Goal: Information Seeking & Learning: Learn about a topic

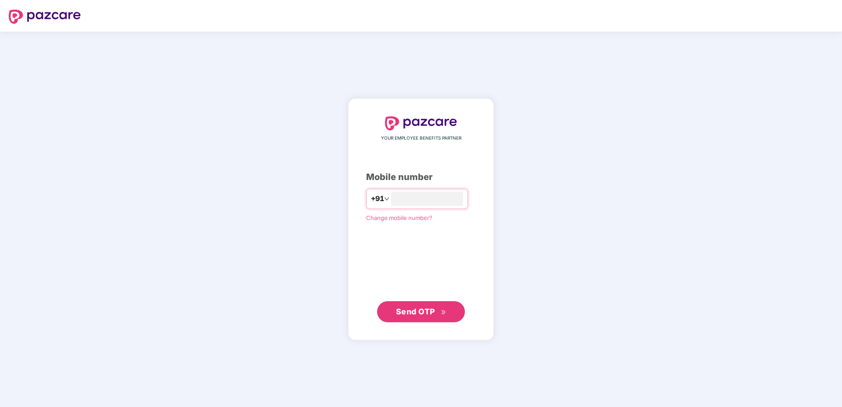
type input "**********"
click at [427, 309] on span "Send OTP" at bounding box center [415, 310] width 39 height 9
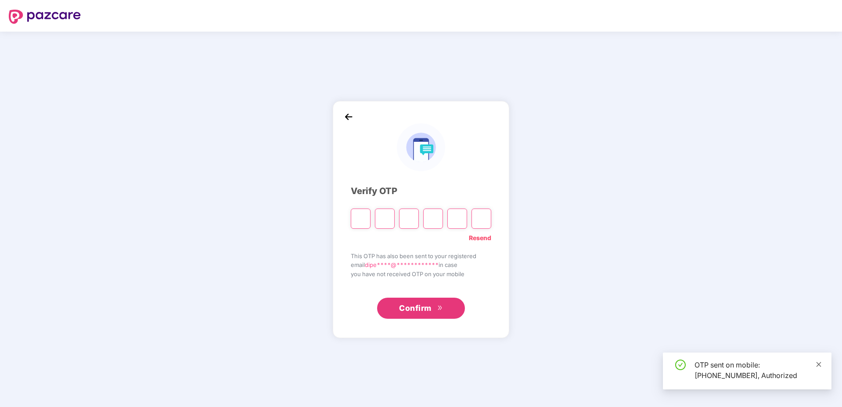
click at [819, 359] on link at bounding box center [818, 364] width 6 height 10
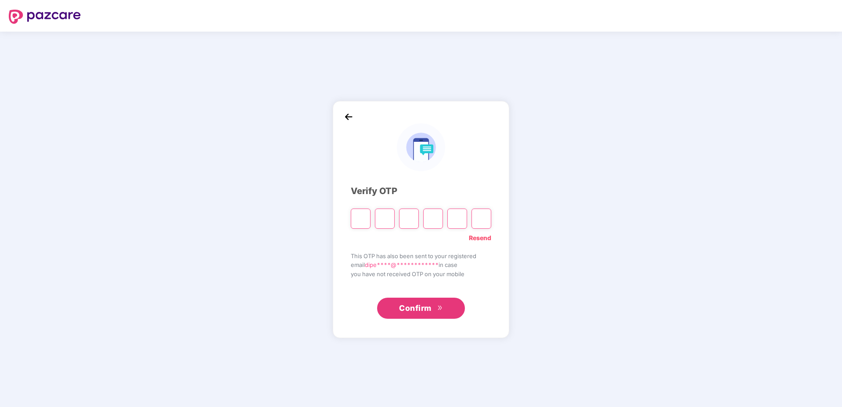
click at [361, 217] on input "Please enter verification code. Digit 1" at bounding box center [361, 218] width 20 height 20
type input "*"
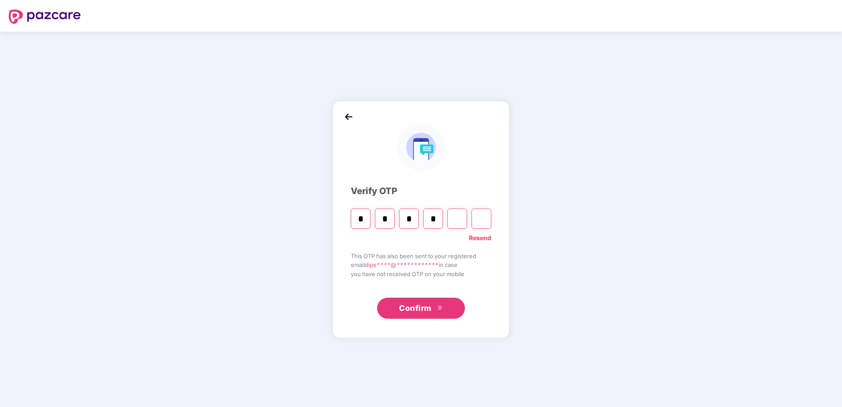
type input "*"
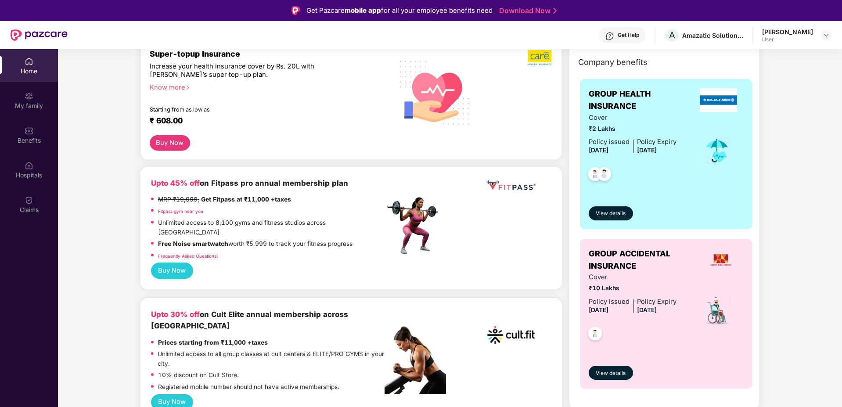
scroll to position [119, 0]
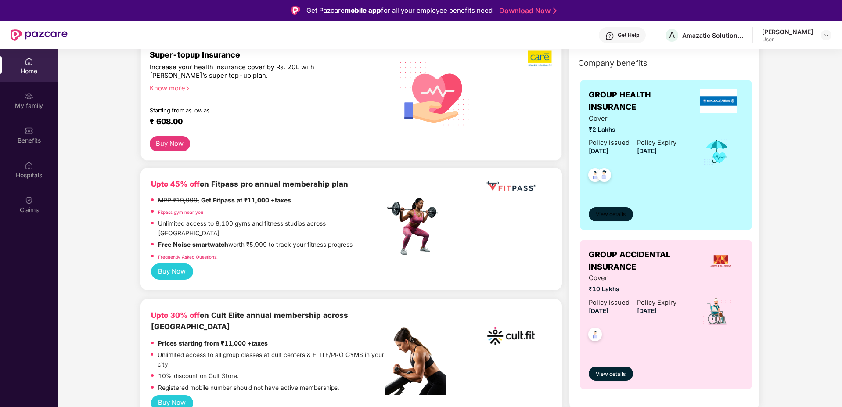
click at [616, 213] on span "View details" at bounding box center [611, 214] width 30 height 8
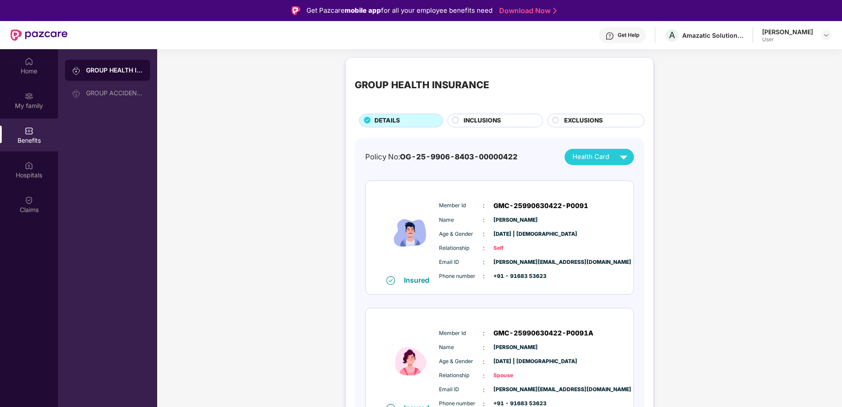
click at [460, 122] on div "INCLUSIONS" at bounding box center [498, 121] width 79 height 11
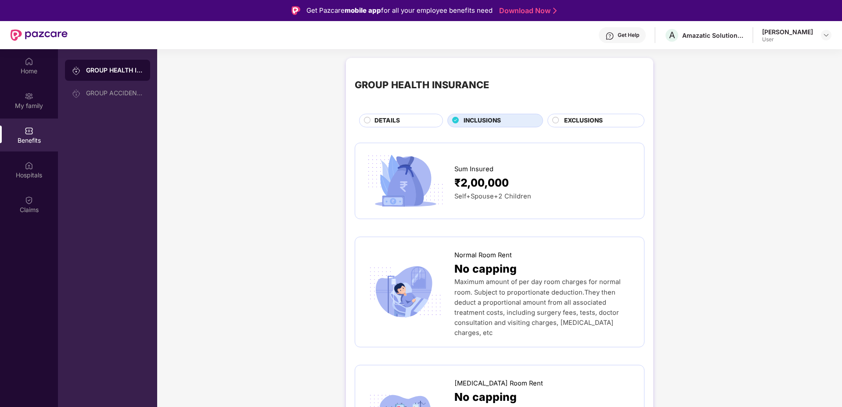
click at [570, 122] on span "EXCLUSIONS" at bounding box center [583, 121] width 39 height 10
